Goal: Transaction & Acquisition: Subscribe to service/newsletter

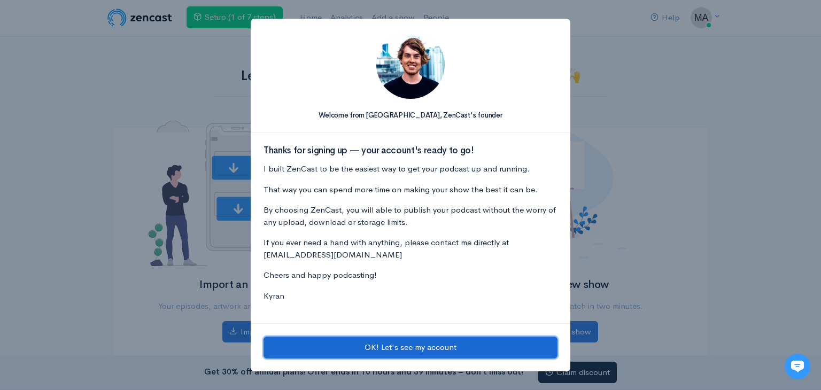
click at [437, 349] on button "OK! Let's see my account" at bounding box center [411, 348] width 294 height 22
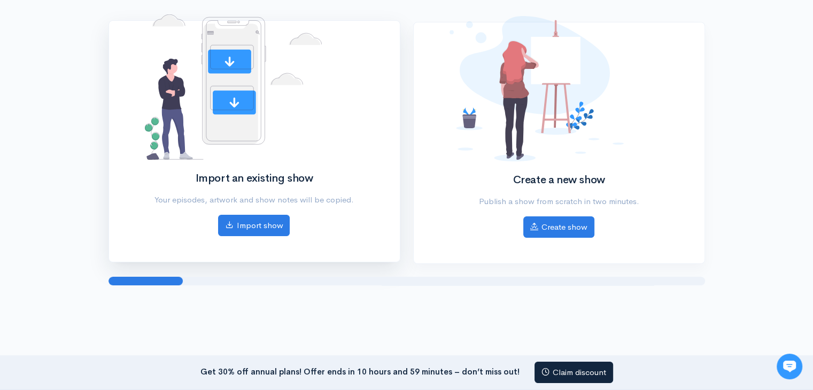
scroll to position [107, 0]
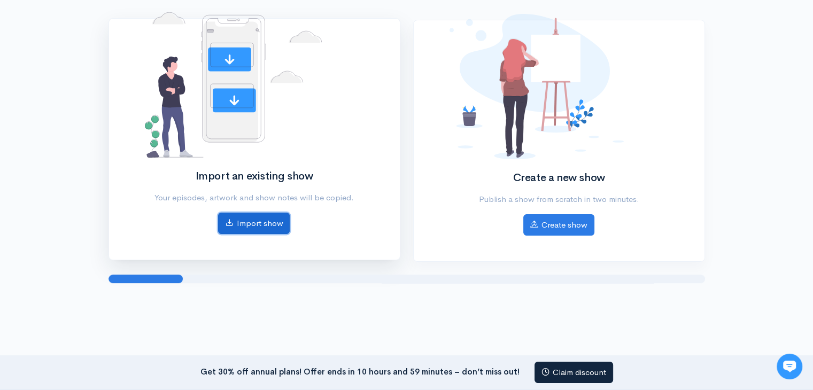
click at [264, 223] on link "Import show" at bounding box center [254, 224] width 72 height 22
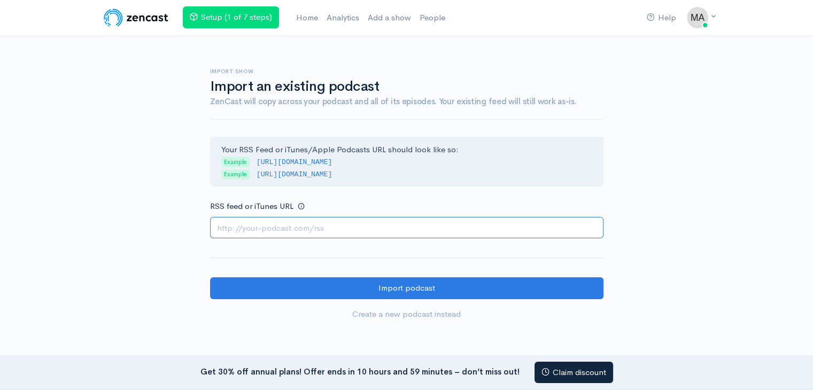
click at [363, 226] on input "RSS feed or iTunes URL" at bounding box center [406, 228] width 393 height 22
paste input "https://www.podserve.fm/episodes/203536/what-is-spr-login-2025-your-digital-key…"
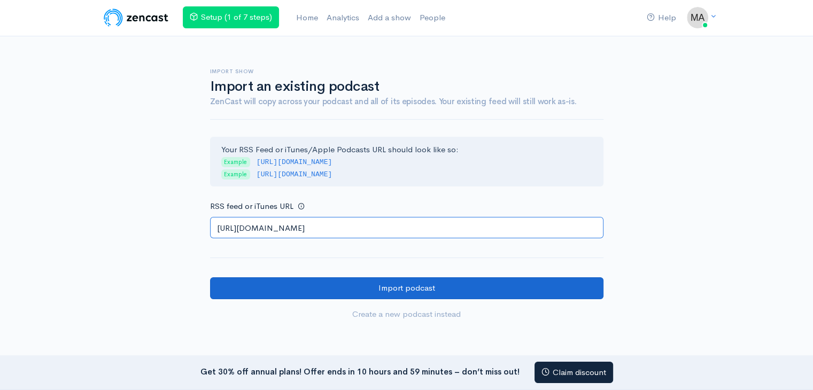
type input "https://www.podserve.fm/episodes/203536/what-is-spr-login-2025-your-digital-key…"
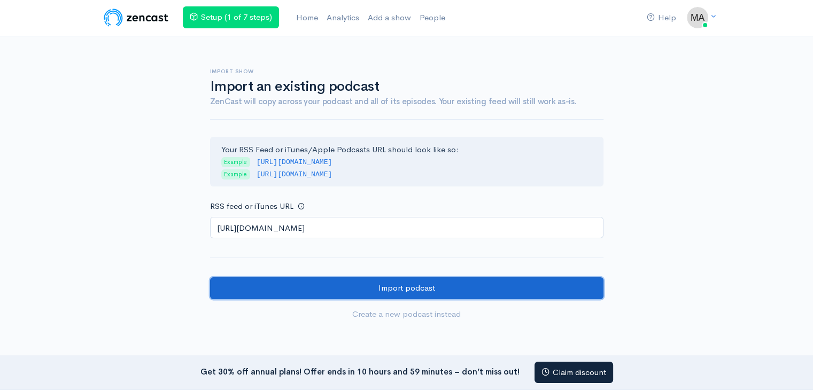
scroll to position [0, 0]
click at [425, 285] on input "Import podcast" at bounding box center [406, 288] width 393 height 22
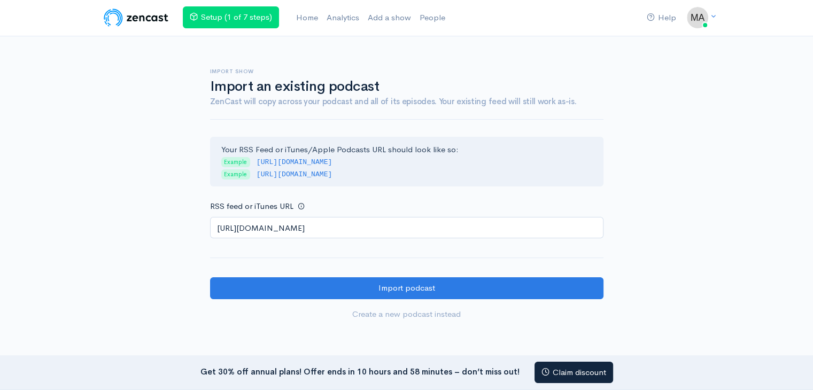
scroll to position [0, 47]
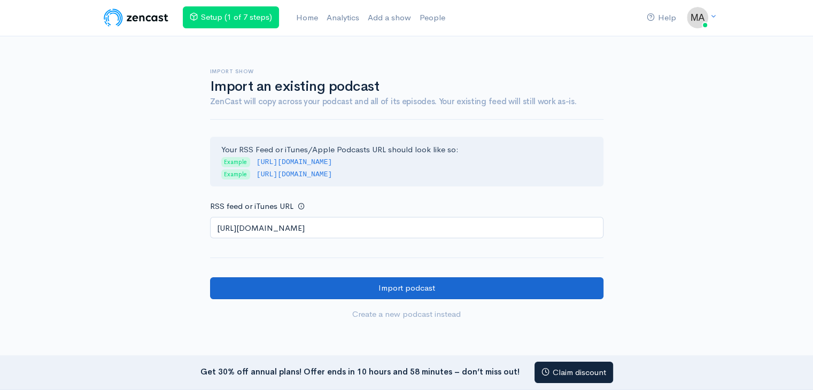
type input "https://www.podserve.fm/episodes/203536/what-is-spr-login-2025-your-digital-key…"
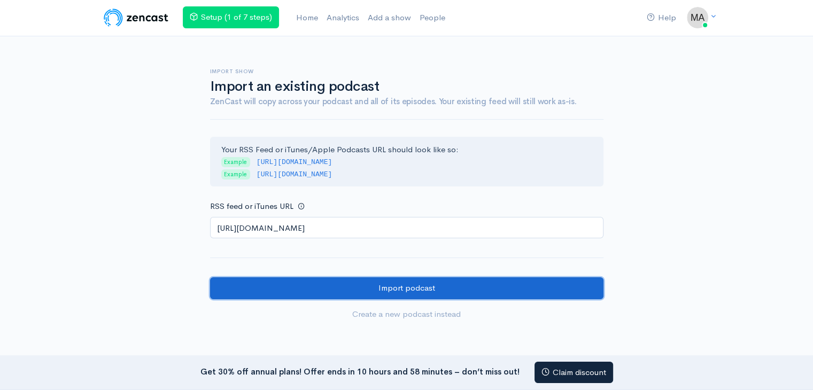
click at [413, 284] on input "Import podcast" at bounding box center [406, 288] width 393 height 22
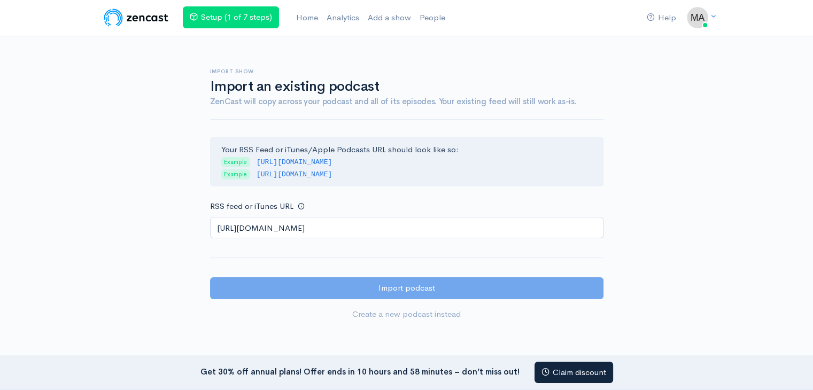
scroll to position [0, 0]
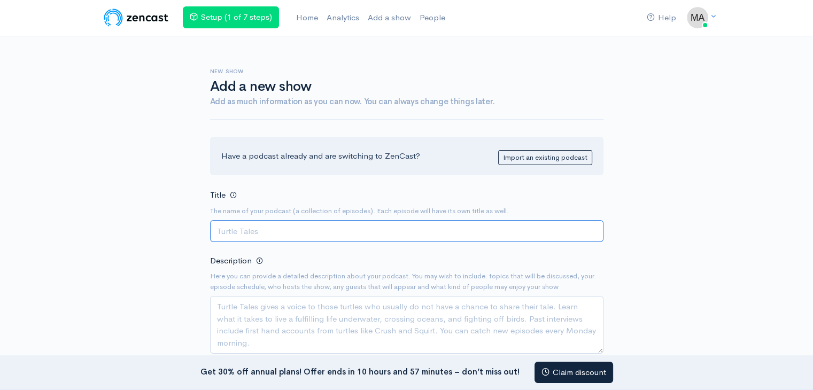
click at [292, 231] on input "Title" at bounding box center [406, 231] width 393 height 22
paste input "Digital India Dialogues"
type input "Digital India Dialogues"
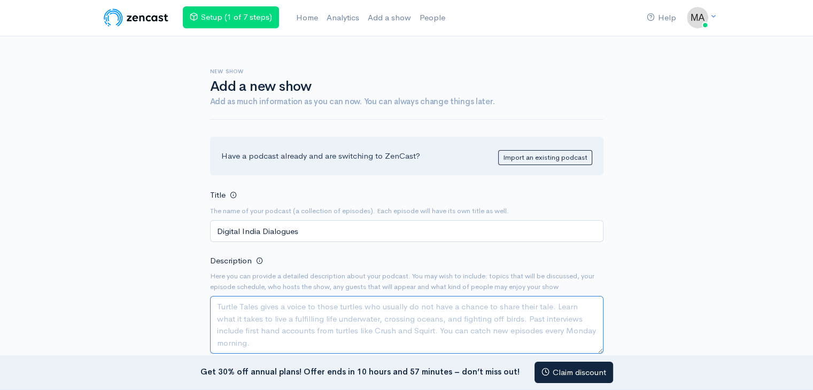
click at [325, 311] on textarea "Description" at bounding box center [406, 325] width 393 height 58
click at [256, 309] on textarea "Description" at bounding box center [406, 325] width 393 height 58
paste textarea "Each episode focuses on one digital initiative in [GEOGRAPHIC_DATA] — from port…"
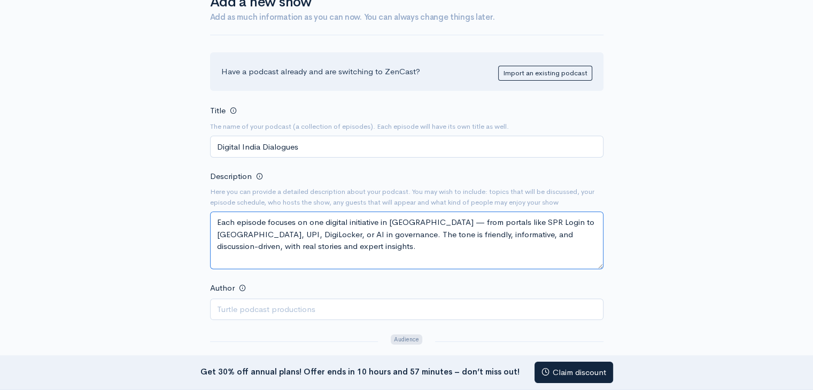
scroll to position [107, 0]
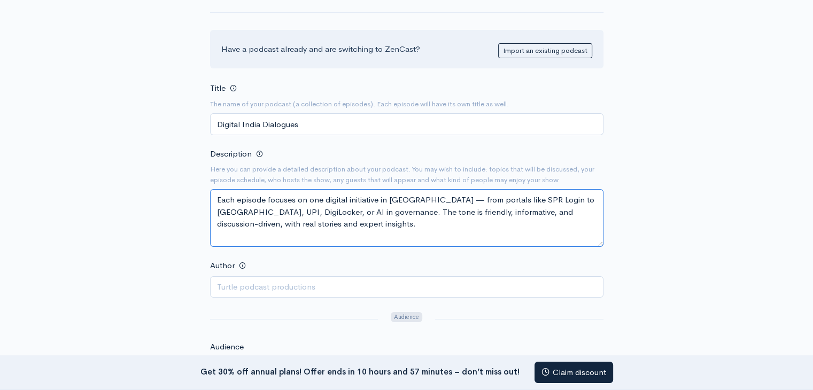
type textarea "Each episode focuses on one digital initiative in [GEOGRAPHIC_DATA] — from port…"
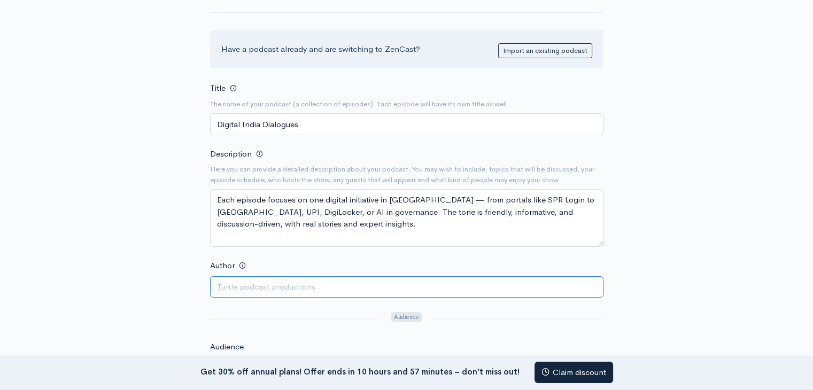
click at [306, 287] on input "Author" at bounding box center [406, 287] width 393 height 22
type input "Rayyon Walker"
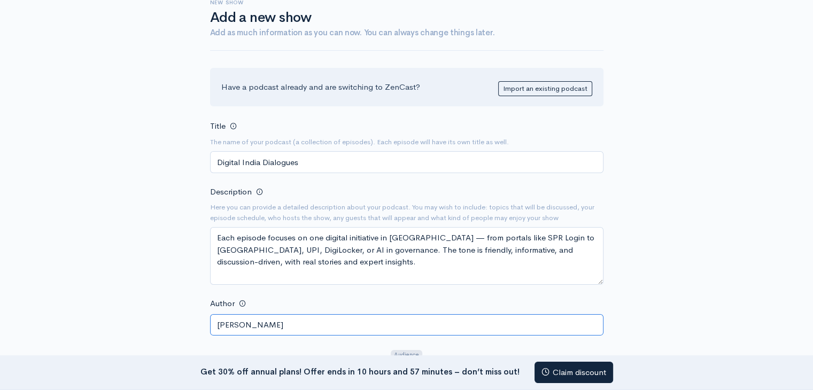
scroll to position [0, 0]
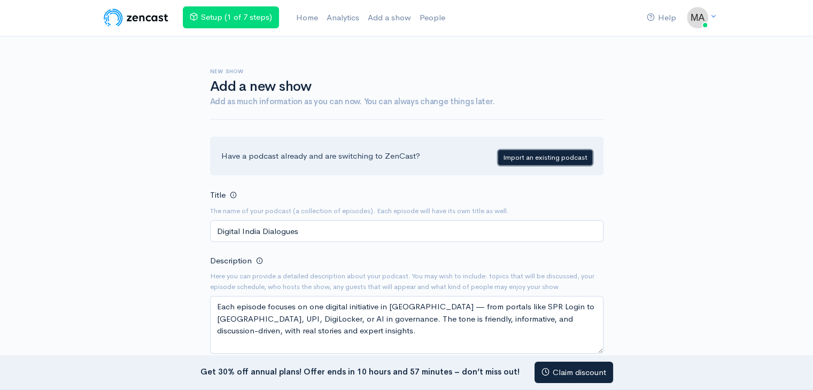
click at [549, 157] on link "Import an existing podcast" at bounding box center [545, 158] width 94 height 16
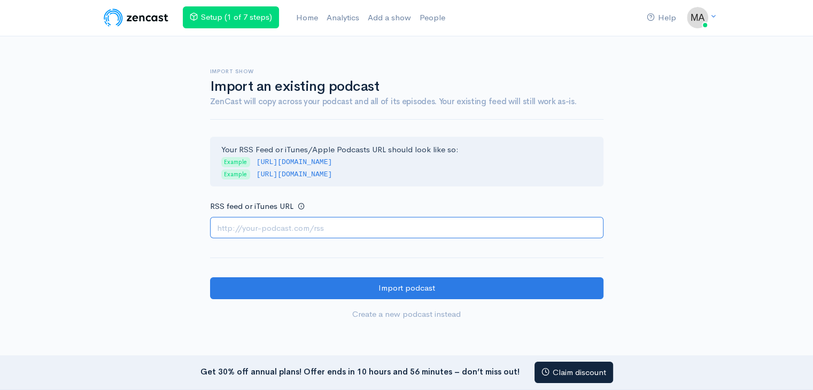
click at [356, 230] on input "RSS feed or iTunes URL" at bounding box center [406, 228] width 393 height 22
paste input "Each episode focuses on one digital initiative in India — from portals like SPR…"
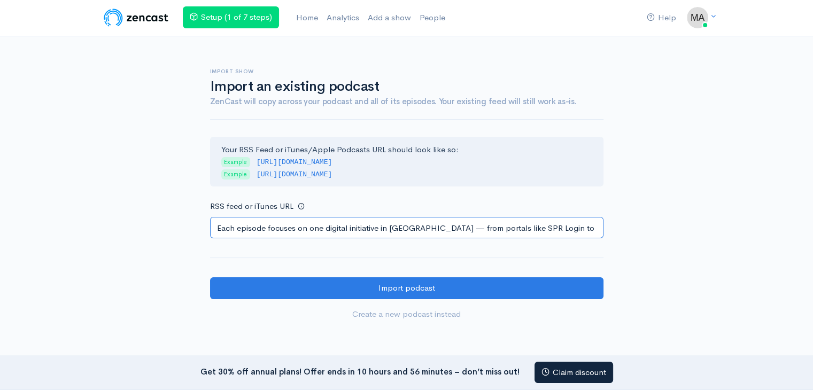
scroll to position [0, 432]
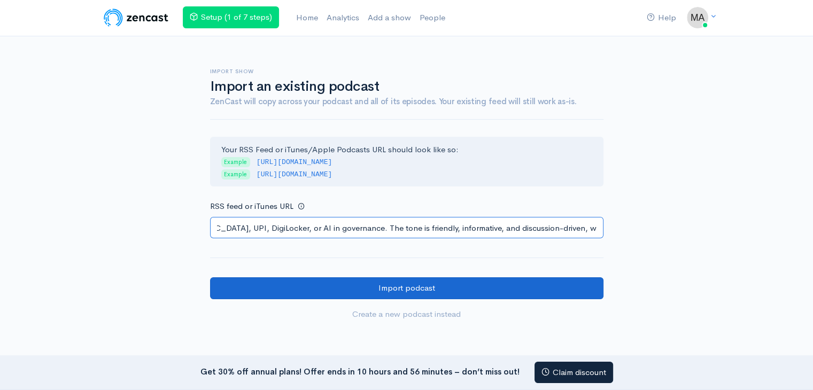
type input "Each episode focuses on one digital initiative in India — from portals like SPR…"
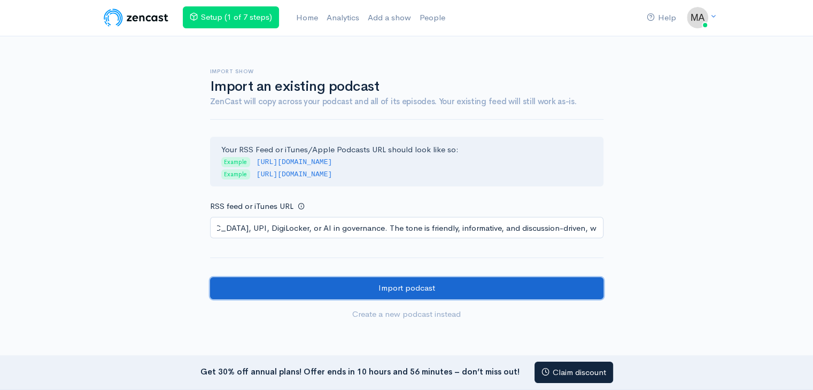
click at [417, 287] on input "Import podcast" at bounding box center [406, 288] width 393 height 22
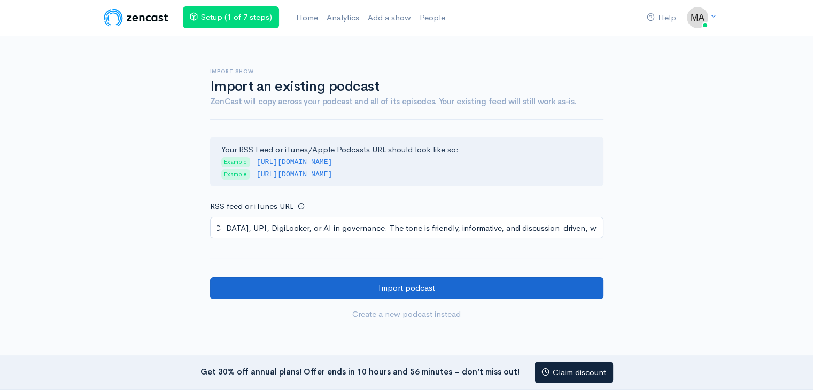
scroll to position [0, 0]
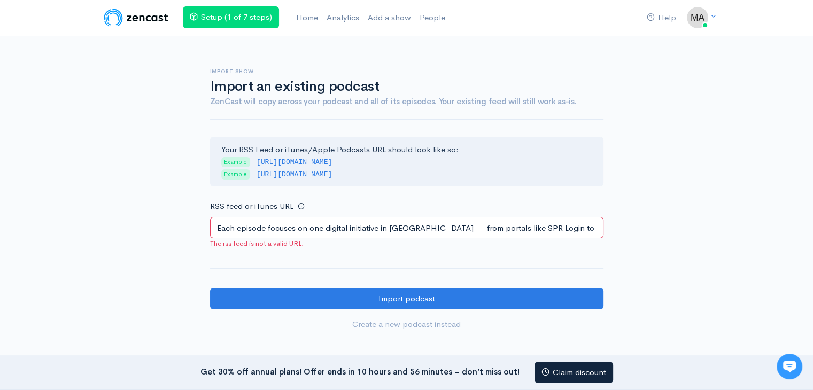
click at [399, 226] on input "Each episode focuses on one digital initiative in [GEOGRAPHIC_DATA] — from port…" at bounding box center [406, 228] width 393 height 22
paste input "[URL][DOMAIN_NAME]"
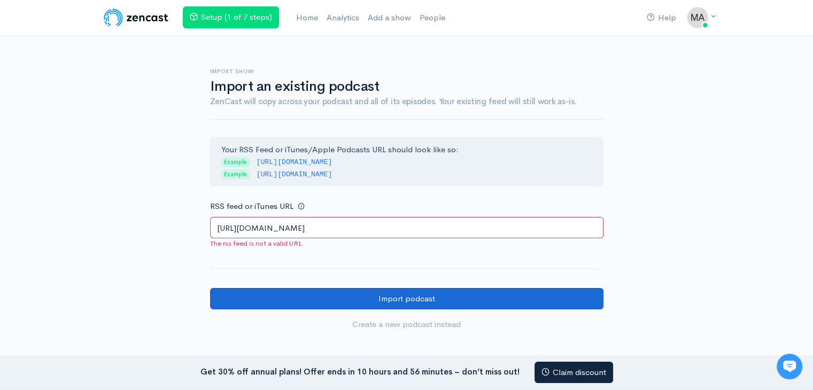
type input "[URL][DOMAIN_NAME]"
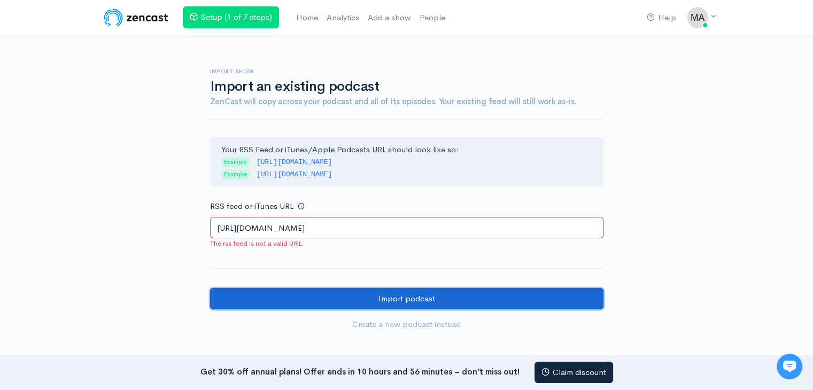
click at [432, 296] on input "Import podcast" at bounding box center [406, 299] width 393 height 22
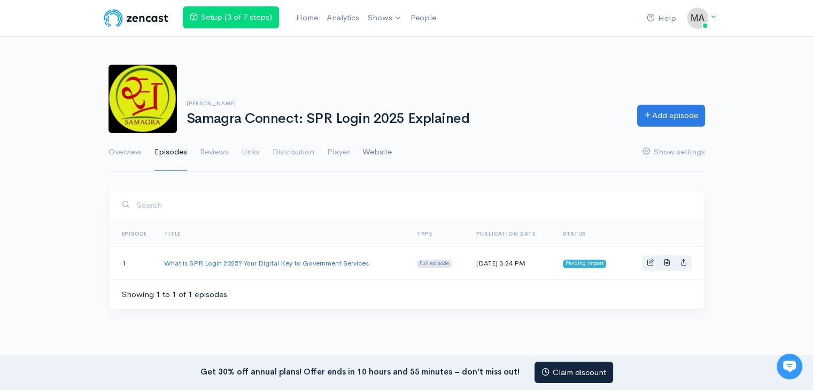
click at [379, 150] on link "Website" at bounding box center [376, 152] width 29 height 38
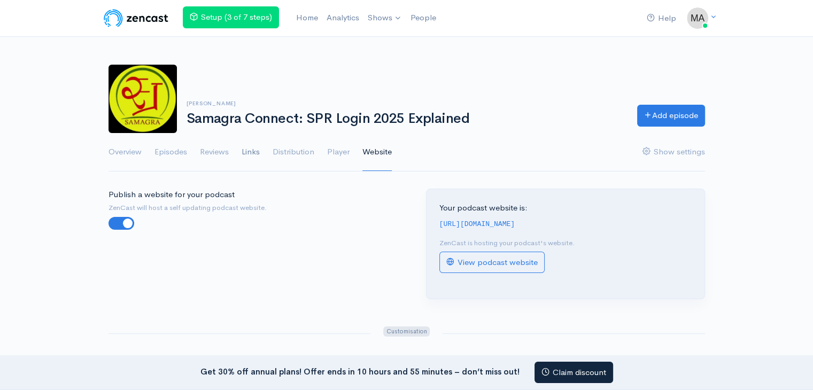
click at [252, 154] on link "Links" at bounding box center [251, 152] width 18 height 38
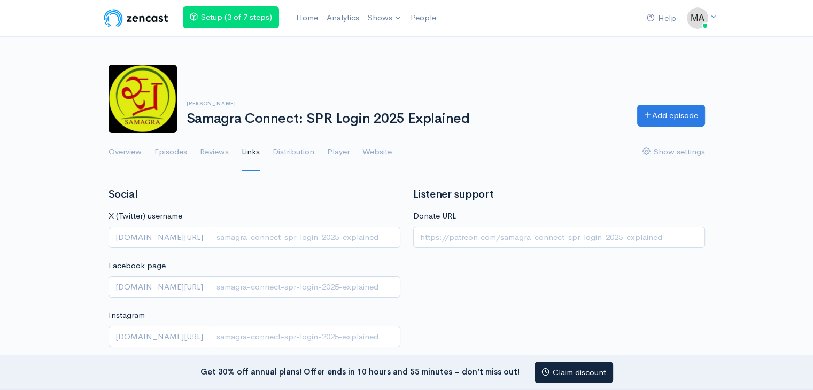
scroll to position [53, 0]
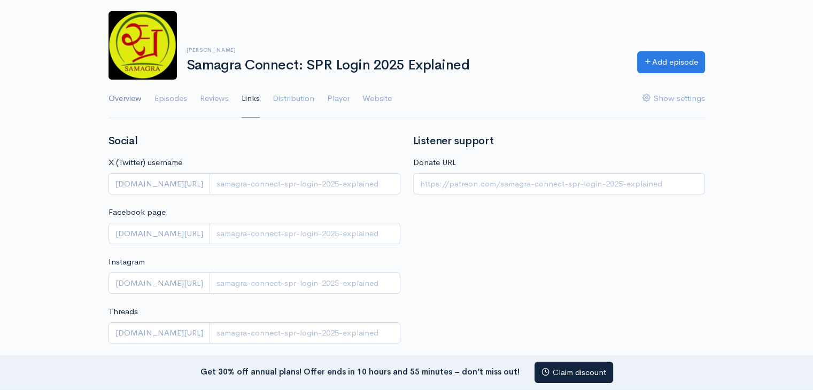
click at [129, 99] on link "Overview" at bounding box center [125, 99] width 33 height 38
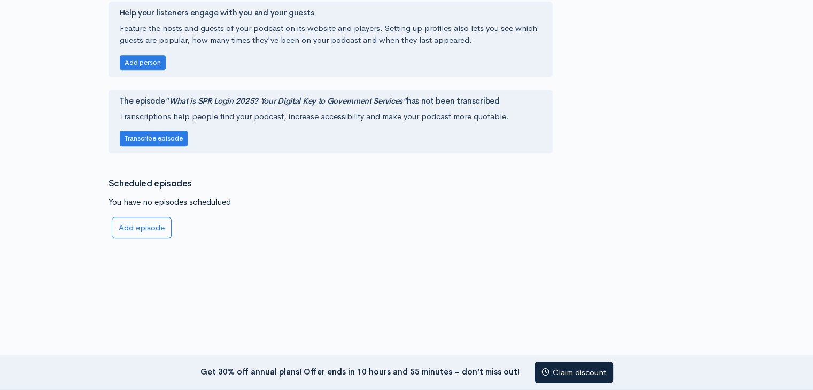
scroll to position [504, 0]
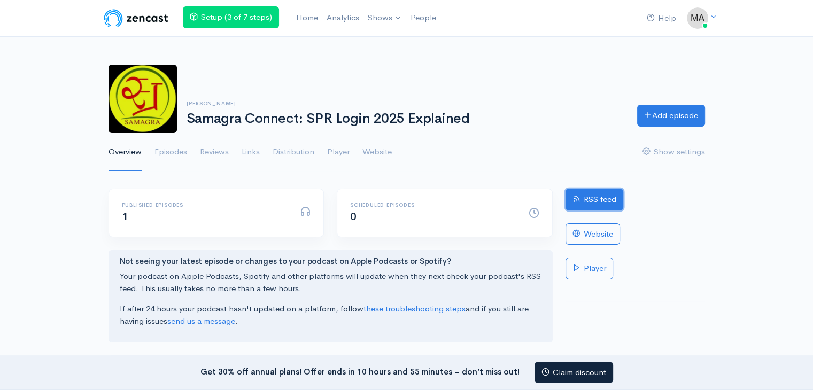
click at [599, 200] on link "RSS feed" at bounding box center [595, 200] width 58 height 22
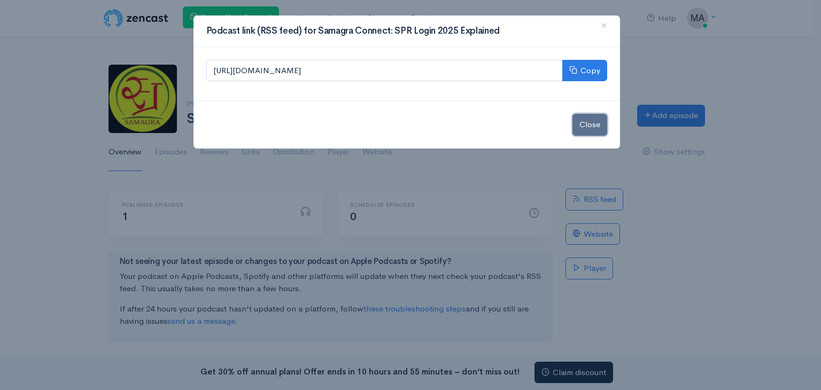
click at [596, 126] on button "Close" at bounding box center [589, 125] width 35 height 22
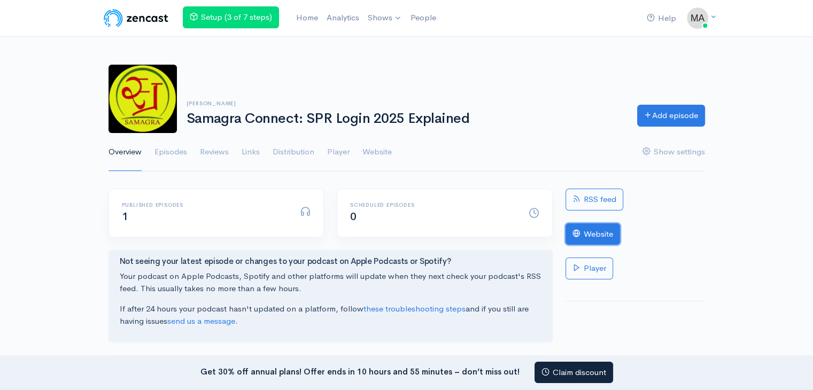
click at [594, 237] on link "Website" at bounding box center [593, 234] width 55 height 22
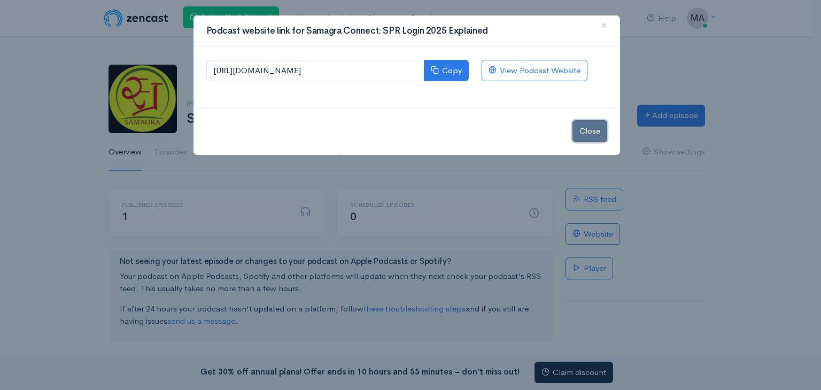
click at [590, 131] on button "Close" at bounding box center [589, 131] width 35 height 22
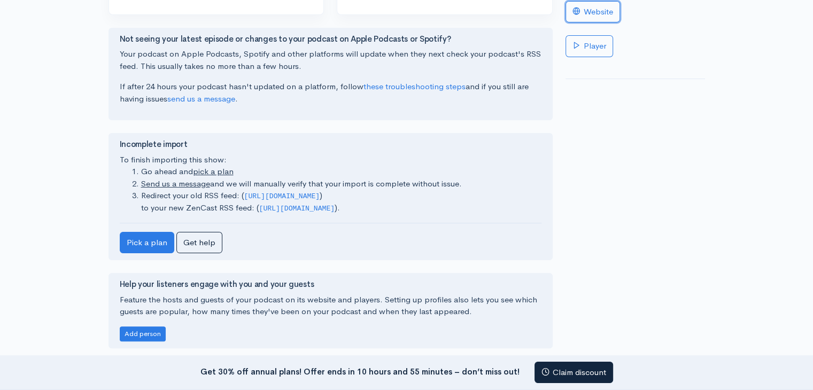
scroll to position [237, 0]
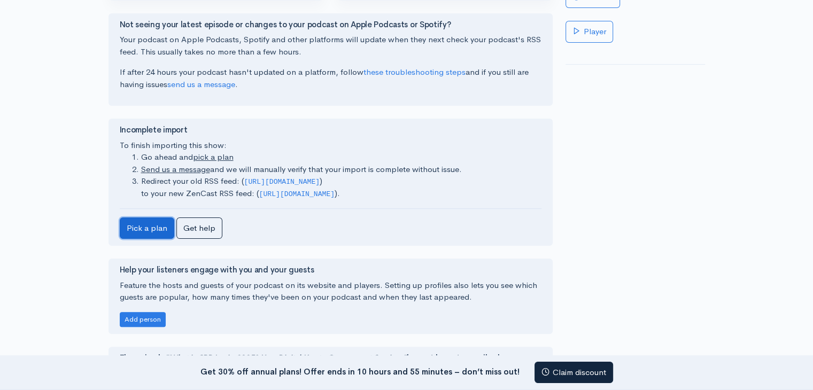
click at [146, 239] on link "Pick a plan" at bounding box center [147, 229] width 55 height 22
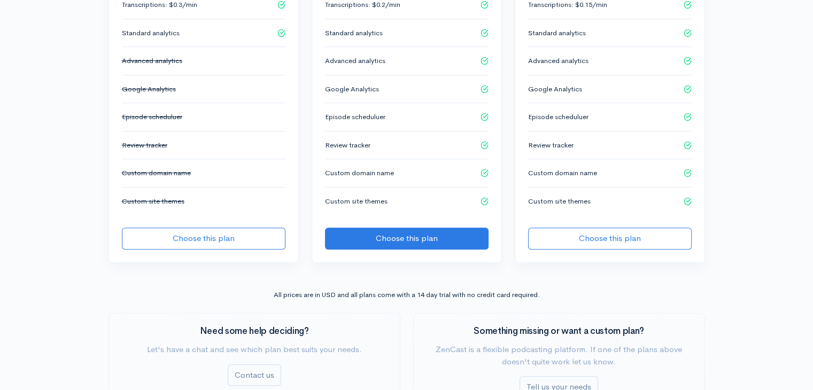
scroll to position [802, 0]
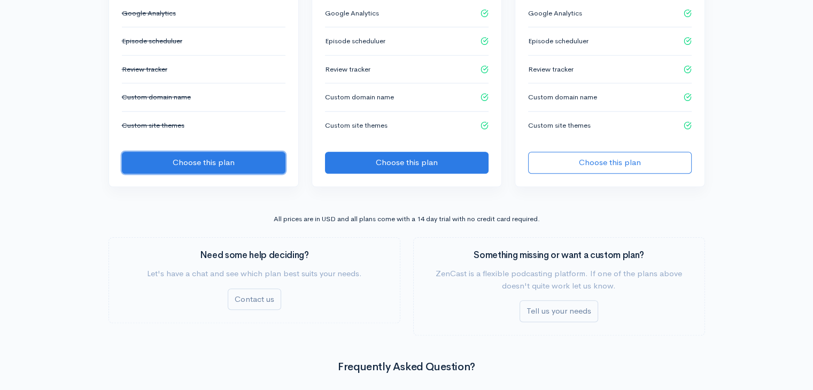
click at [229, 158] on button "Choose this plan" at bounding box center [204, 163] width 164 height 22
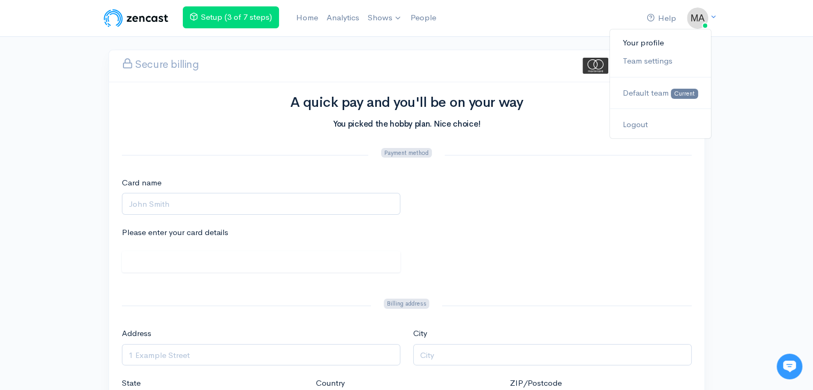
click at [658, 39] on link "Your profile" at bounding box center [660, 43] width 100 height 19
